Goal: Task Accomplishment & Management: Complete application form

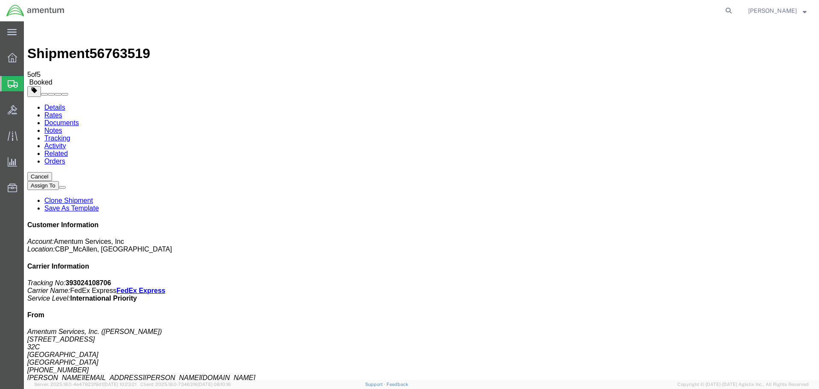
click at [0, 0] on span "Create Shipment" at bounding box center [0, 0] width 0 height 0
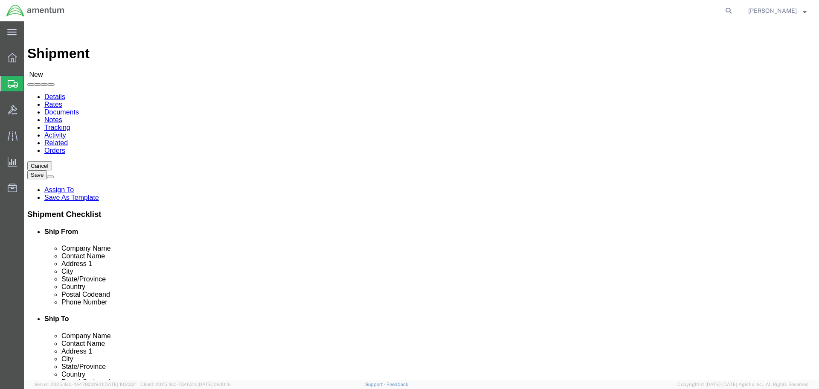
select select "MYPROFILE"
select select "[GEOGRAPHIC_DATA]"
type input "a"
type input "Amentum Services, Inc."
type input "[PERSON_NAME]"
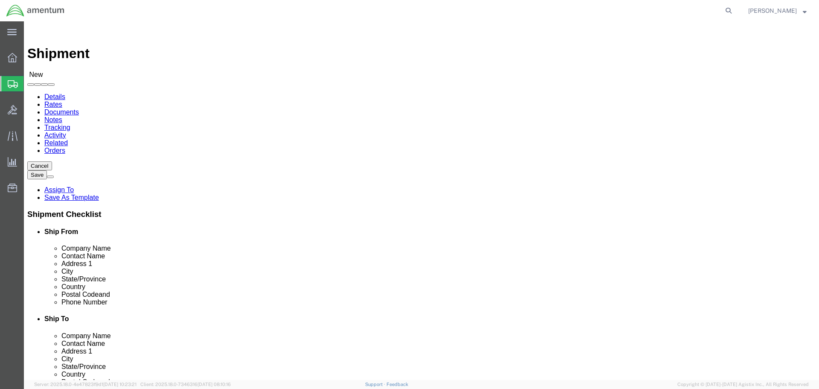
type input "[STREET_ADDRESS]"
type input "Unit #2"
type input "[GEOGRAPHIC_DATA]"
type input "i"
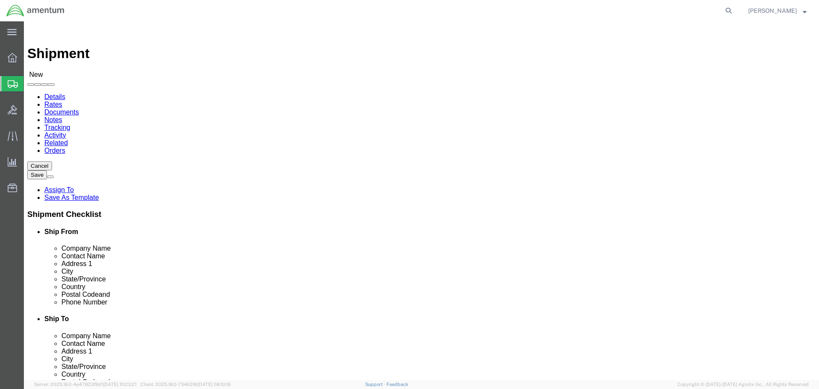
type input "il"
type input "60185"
type input "[PHONE_NUMBER]"
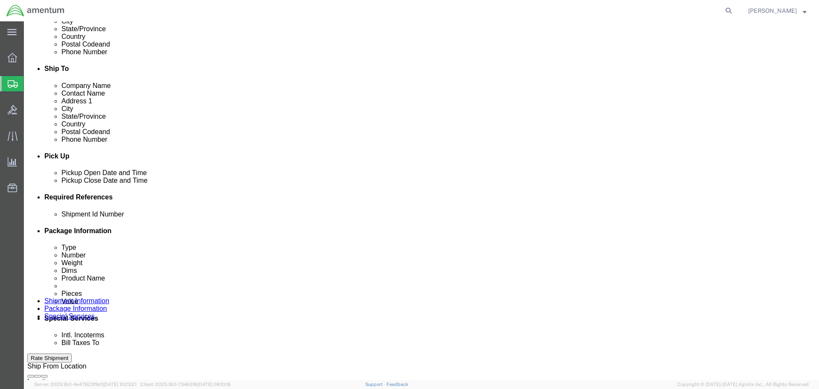
scroll to position [246, 0]
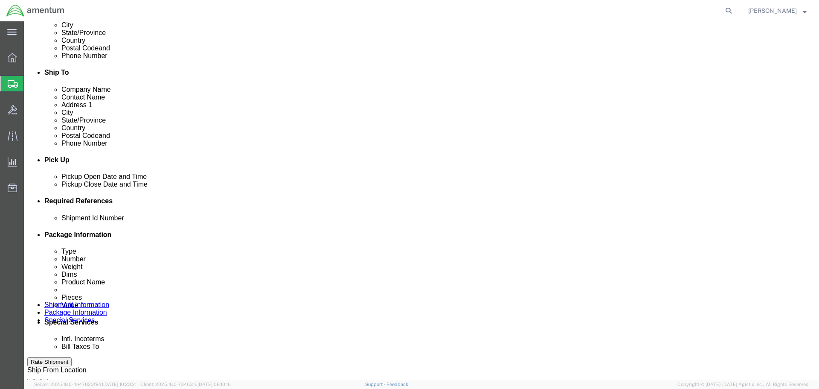
click div "Delivery Start Date Delivery Start Time Deliver Open Date and Time Deliver Clos…"
click div
click button "Apply"
click div
click button "Apply"
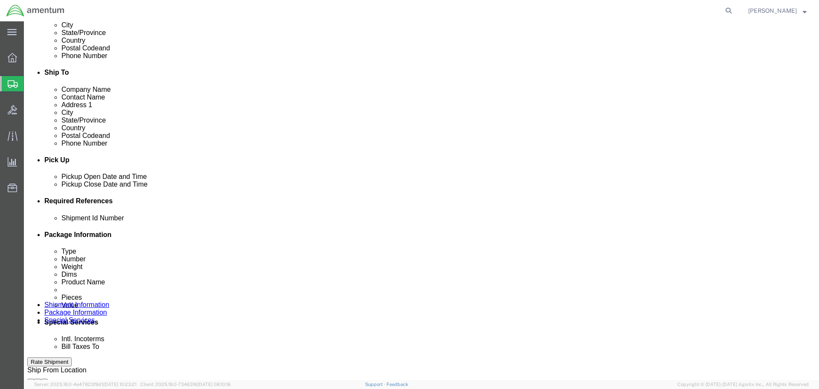
click input "text"
type input "c"
drag, startPoint x: 156, startPoint y: 278, endPoint x: -6, endPoint y: 265, distance: 162.1
click html "Shipment New Details Rates Documents Notes Tracking Activity Related Orders Can…"
type input "CABLE"
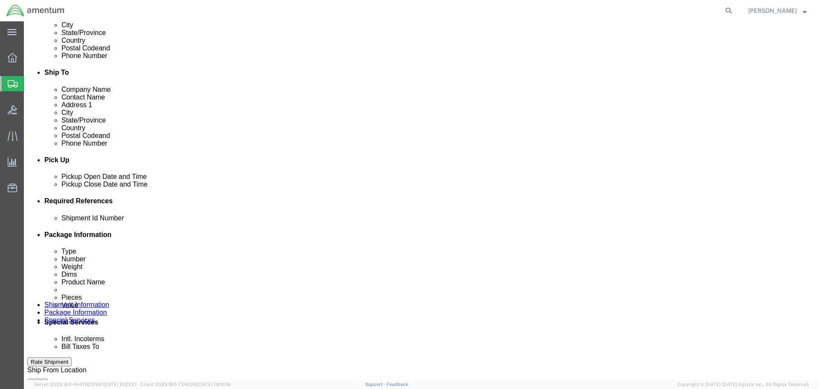
click button "Add reference"
click select "Select Account Type Activity ID Airline Appointment Number ASN Batch Request # …"
select select "DEPT"
click select "Select Account Type Activity ID Airline Appointment Number ASN Batch Request # …"
click input "text"
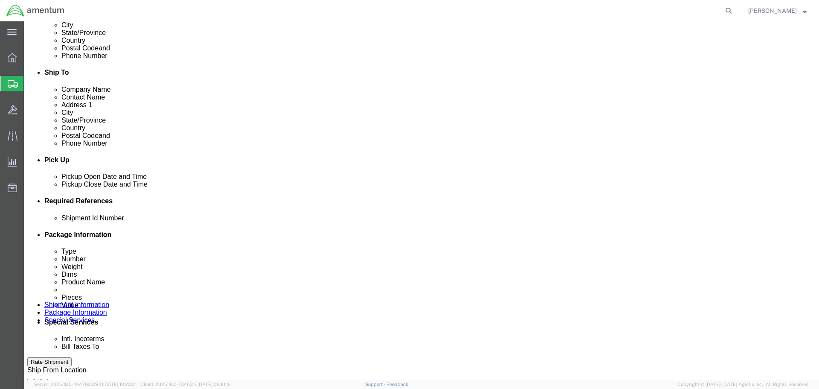
paste input "CABLE"
type input "CABLE"
click button "Add reference"
drag, startPoint x: 473, startPoint y: 281, endPoint x: 475, endPoint y: 273, distance: 8.1
click select "Select Account Type Activity ID Airline Appointment Number ASN Batch Request # …"
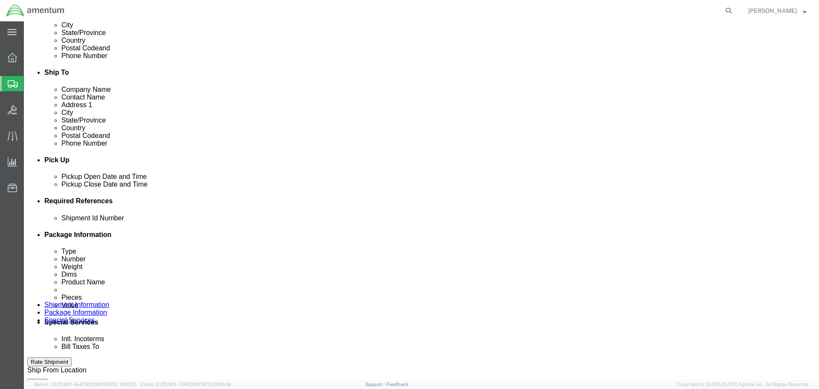
select select "CUSTREF"
click select "Select Account Type Activity ID Airline Appointment Number ASN Batch Request # …"
click input "text"
paste input "CABLE"
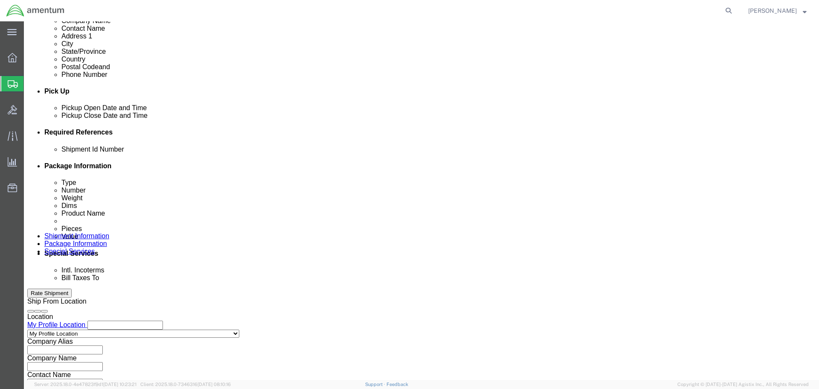
scroll to position [374, 0]
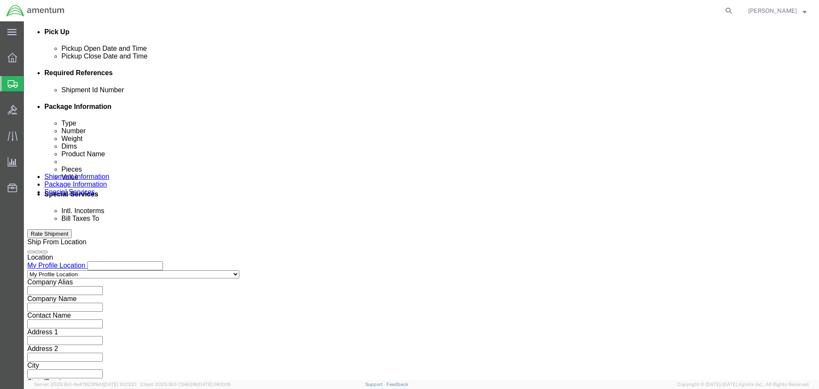
type input "CABLE"
click button "Continue"
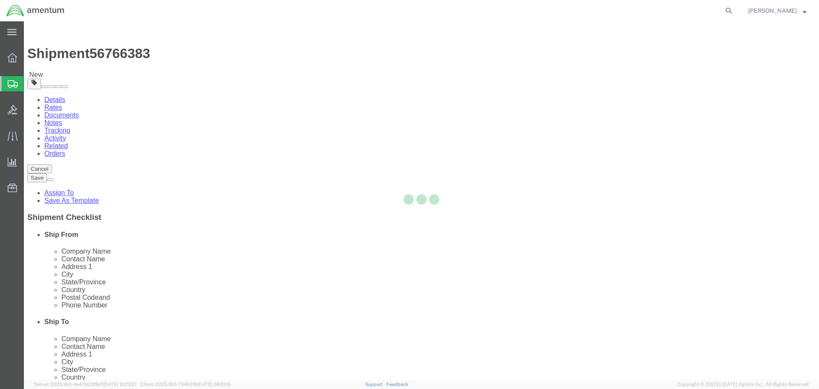
select select "CBOX"
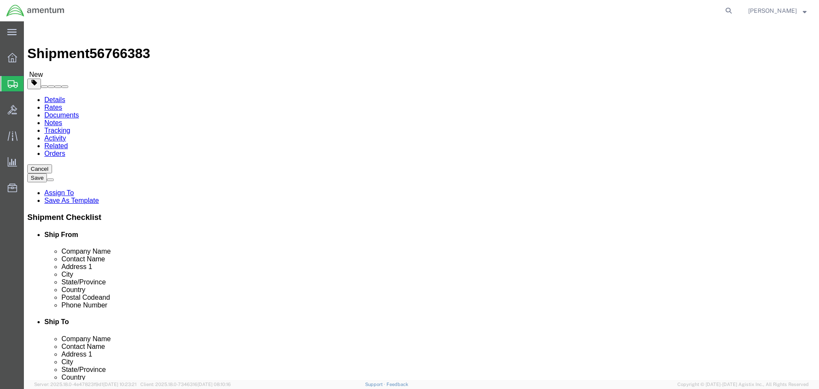
drag, startPoint x: 139, startPoint y: 181, endPoint x: 454, endPoint y: 154, distance: 315.5
click input "text"
type input "10"
type input "8"
type input "6"
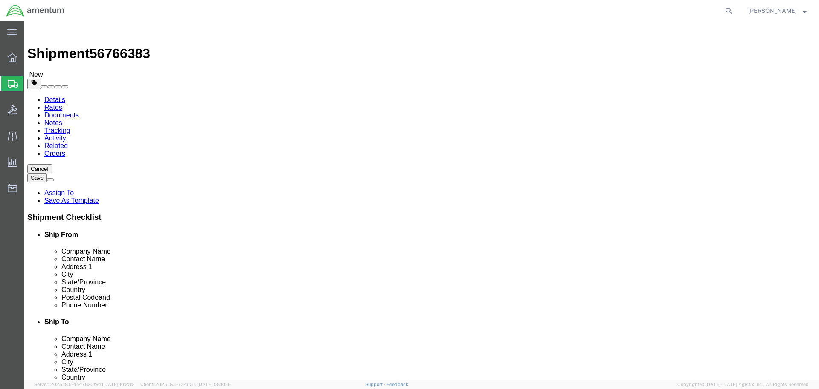
type input "3.4"
click link "Add Content"
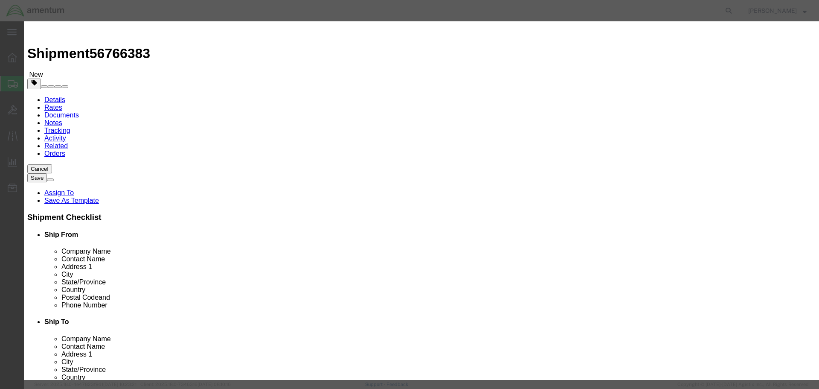
click div "Commodity library"
click input "text"
type input "CABLE"
type input "1"
type input "10"
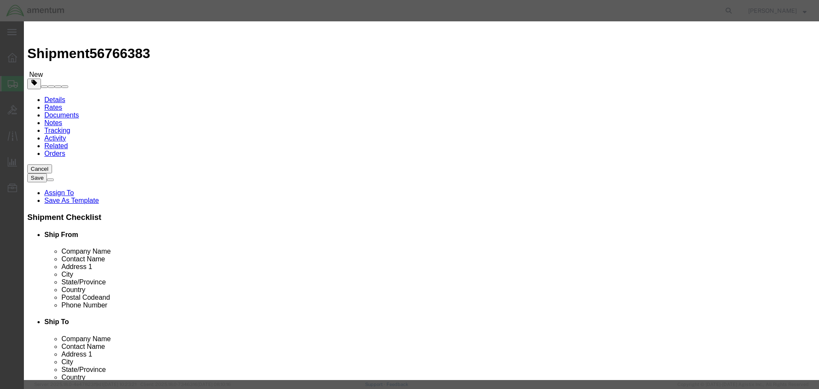
select select "USD"
click button "Save & Close"
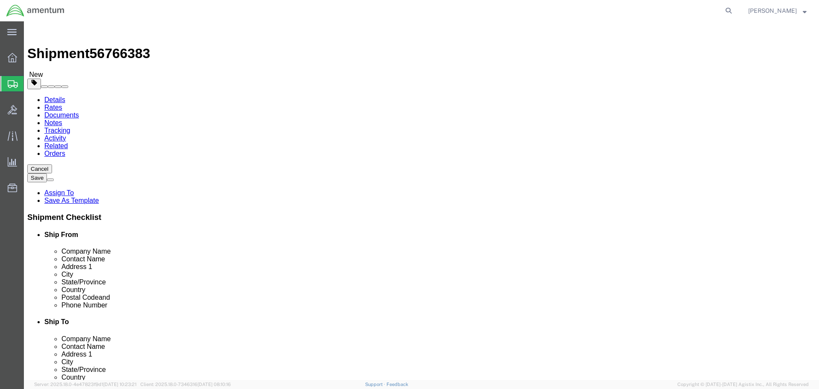
click button "Continue"
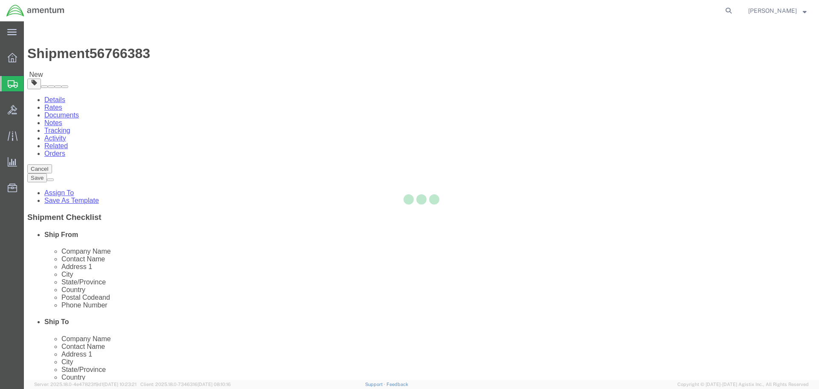
select select
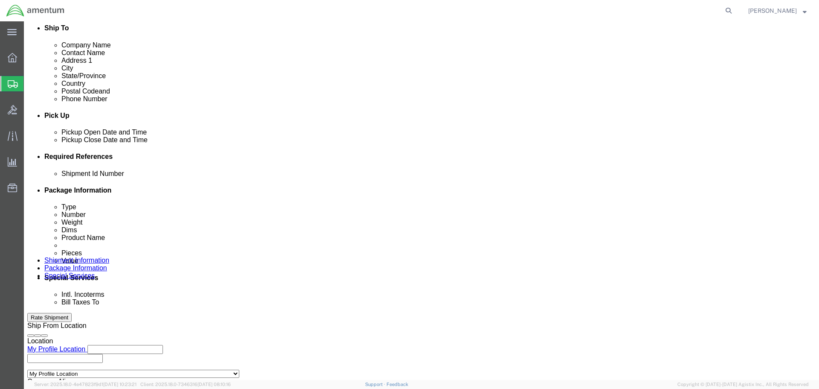
scroll to position [341, 0]
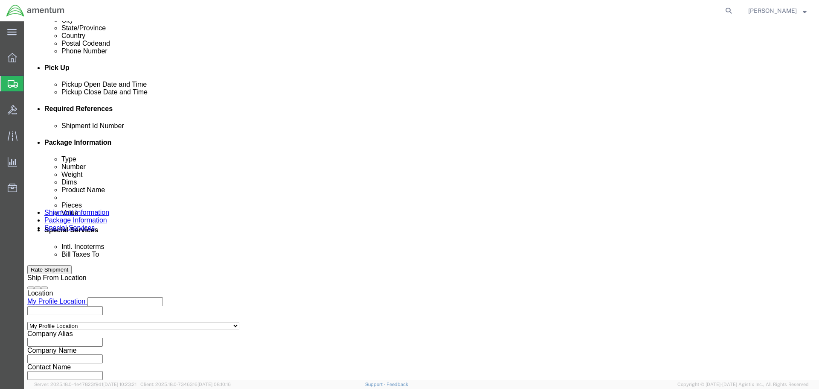
click select "Select Recipient Account Sender/Shipper Third Party Account"
select select "SHIP"
click select "Select Recipient Account Sender/Shipper Third Party Account"
click button "Rate Shipment"
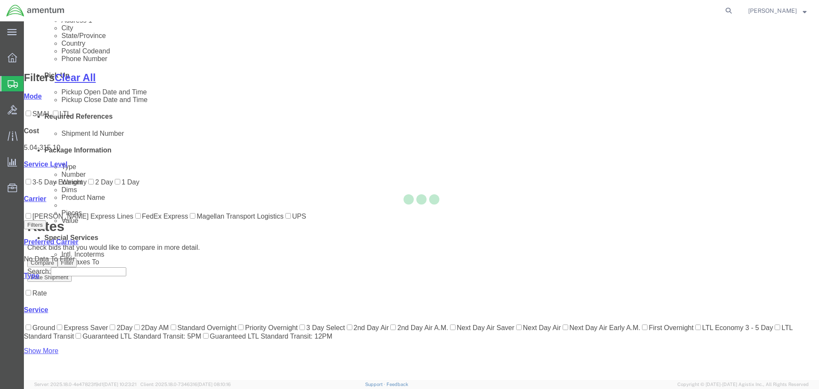
scroll to position [104, 0]
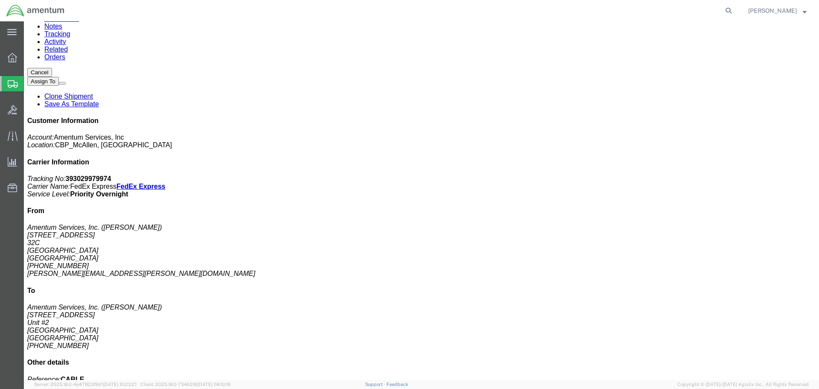
scroll to position [0, 0]
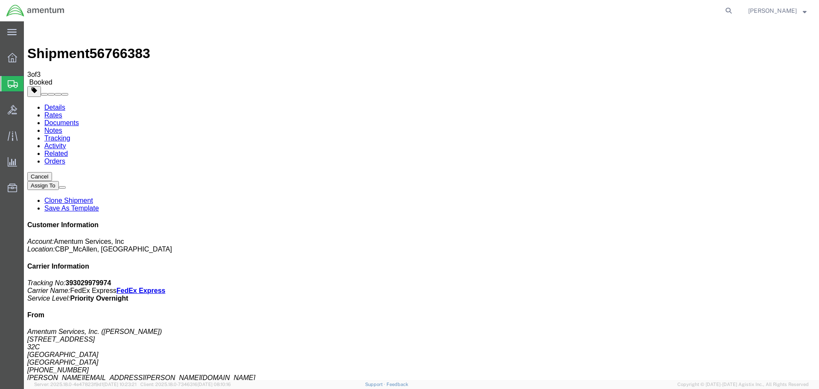
drag, startPoint x: 358, startPoint y: 151, endPoint x: 740, endPoint y: 142, distance: 381.8
